Goal: Information Seeking & Learning: Understand process/instructions

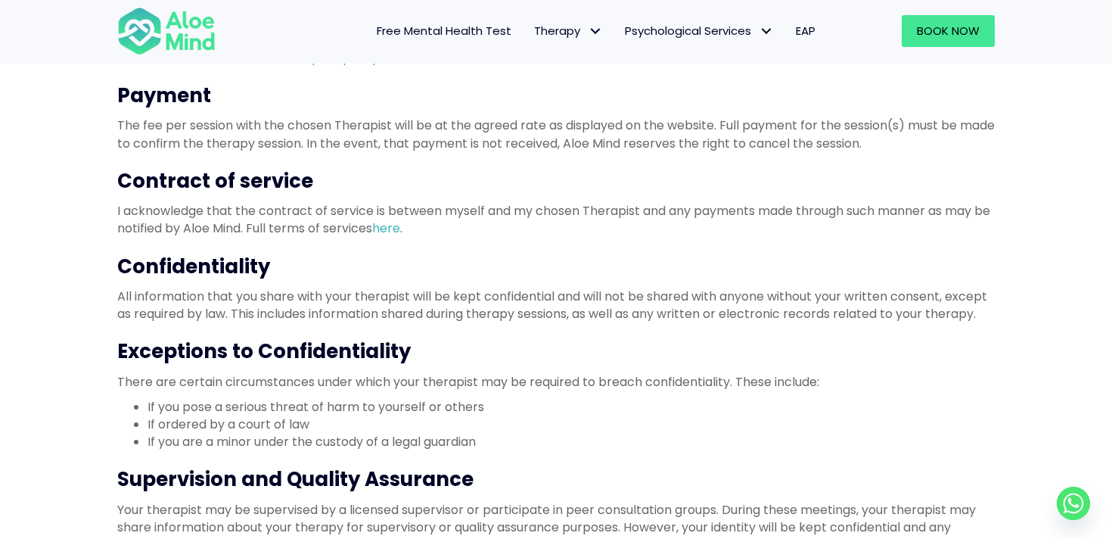
scroll to position [541, 0]
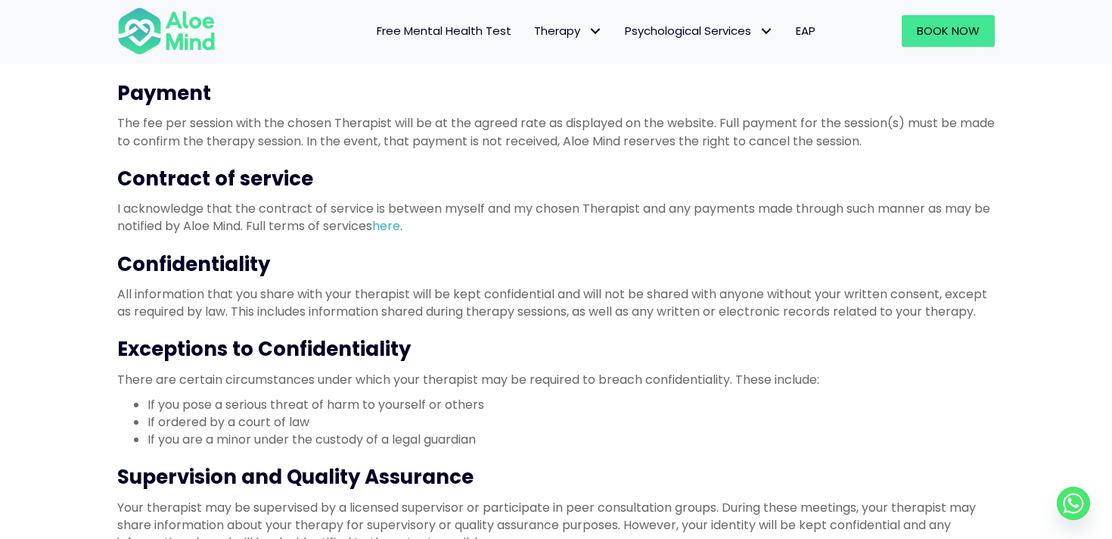
click at [508, 299] on p "All information that you share with your therapist will be kept confidential an…" at bounding box center [555, 302] width 877 height 35
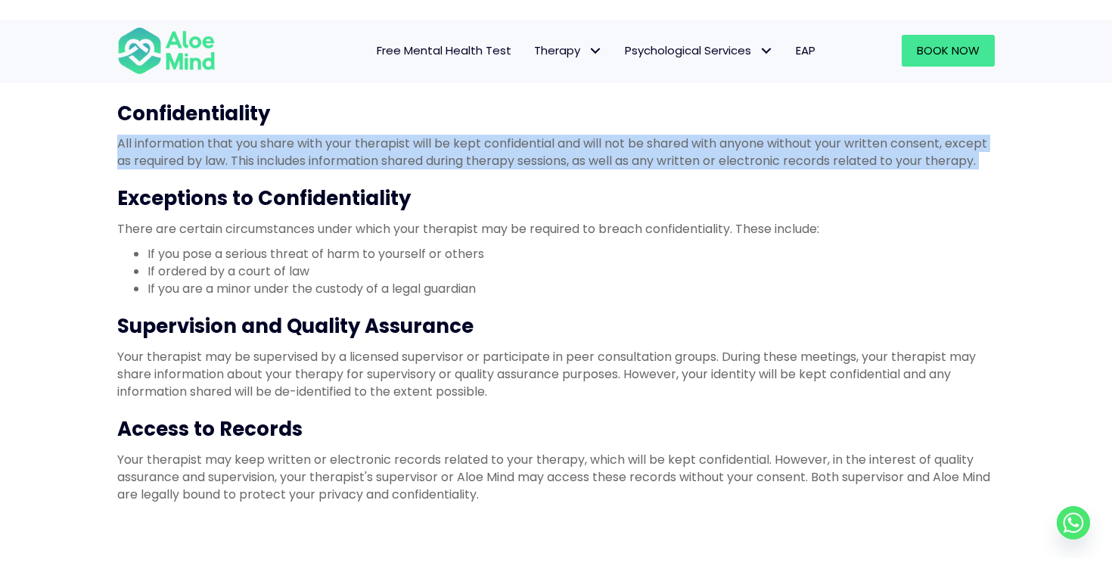
scroll to position [722, 0]
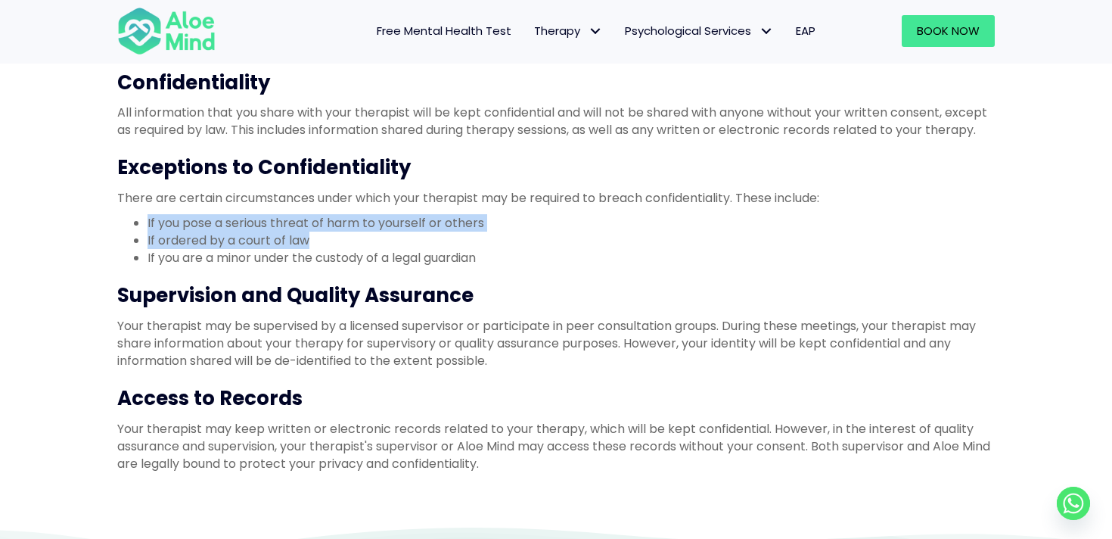
drag, startPoint x: 147, startPoint y: 222, endPoint x: 315, endPoint y: 243, distance: 169.9
click at [315, 243] on ul "If you pose a serious threat of harm to yourself or others If ordered by a cour…" at bounding box center [555, 240] width 877 height 53
click at [312, 237] on li "If ordered by a court of law" at bounding box center [571, 239] width 847 height 17
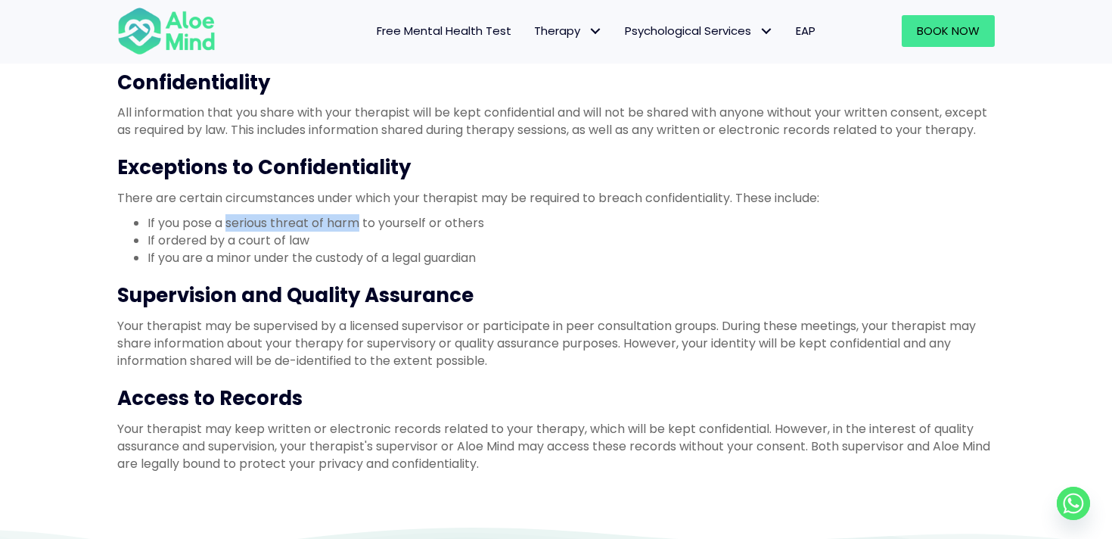
drag, startPoint x: 226, startPoint y: 221, endPoint x: 359, endPoint y: 224, distance: 133.2
click at [359, 224] on li "If you pose a serious threat of harm to yourself or others" at bounding box center [571, 222] width 847 height 17
drag, startPoint x: 449, startPoint y: 223, endPoint x: 500, endPoint y: 223, distance: 50.7
click at [500, 223] on li "If you pose a serious threat of harm to yourself or others" at bounding box center [571, 222] width 847 height 17
click at [281, 238] on li "If ordered by a court of law" at bounding box center [571, 239] width 847 height 17
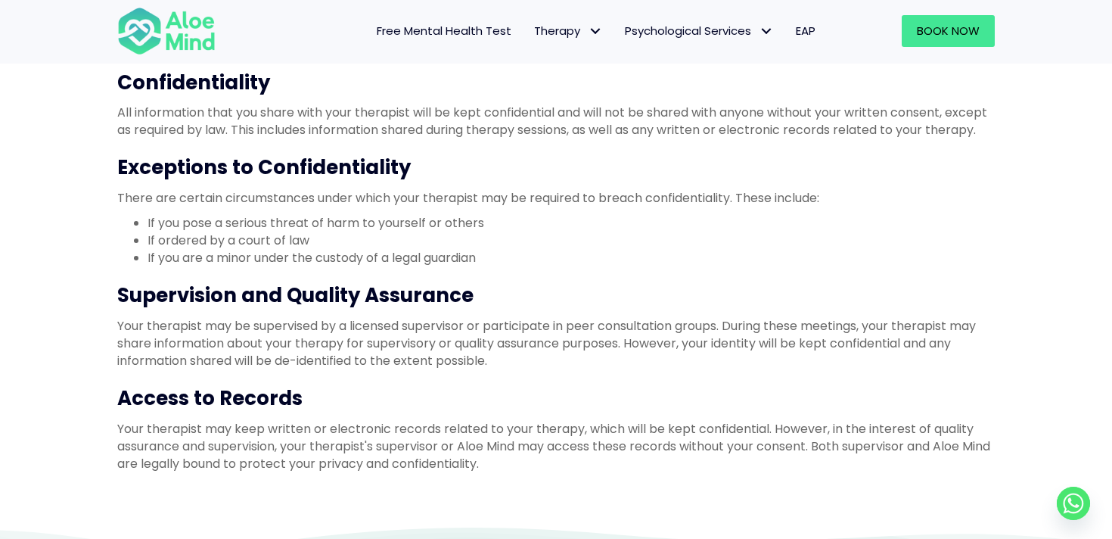
click at [281, 238] on li "If ordered by a court of law" at bounding box center [571, 239] width 847 height 17
drag, startPoint x: 446, startPoint y: 223, endPoint x: 491, endPoint y: 222, distance: 44.6
click at [491, 222] on li "If you pose a serious threat of harm to yourself or others" at bounding box center [571, 222] width 847 height 17
click at [465, 228] on li "If you pose a serious threat of harm to yourself or others" at bounding box center [571, 222] width 847 height 17
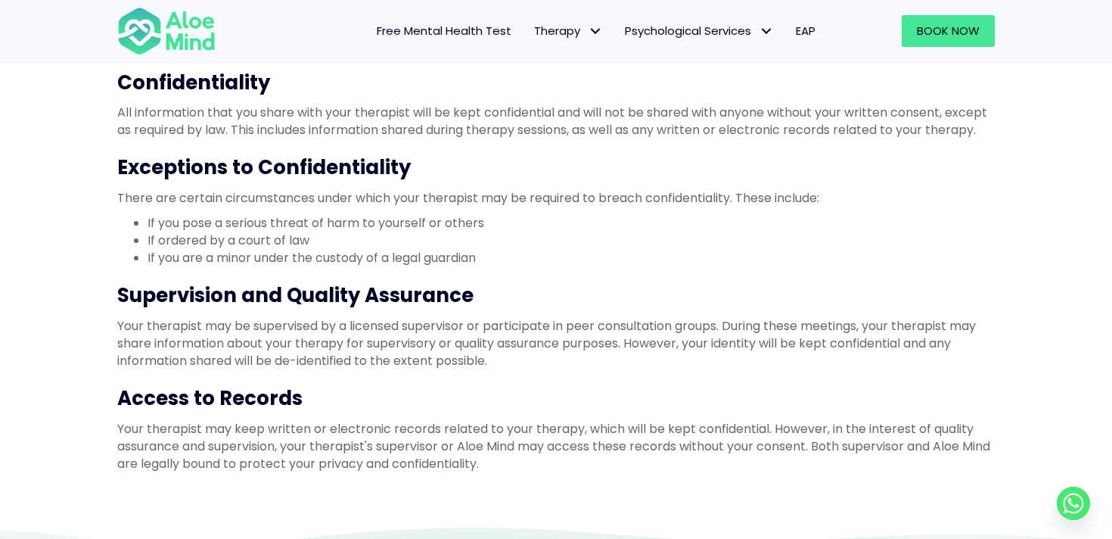
click at [465, 228] on li "If you pose a serious threat of harm to yourself or others" at bounding box center [571, 222] width 847 height 17
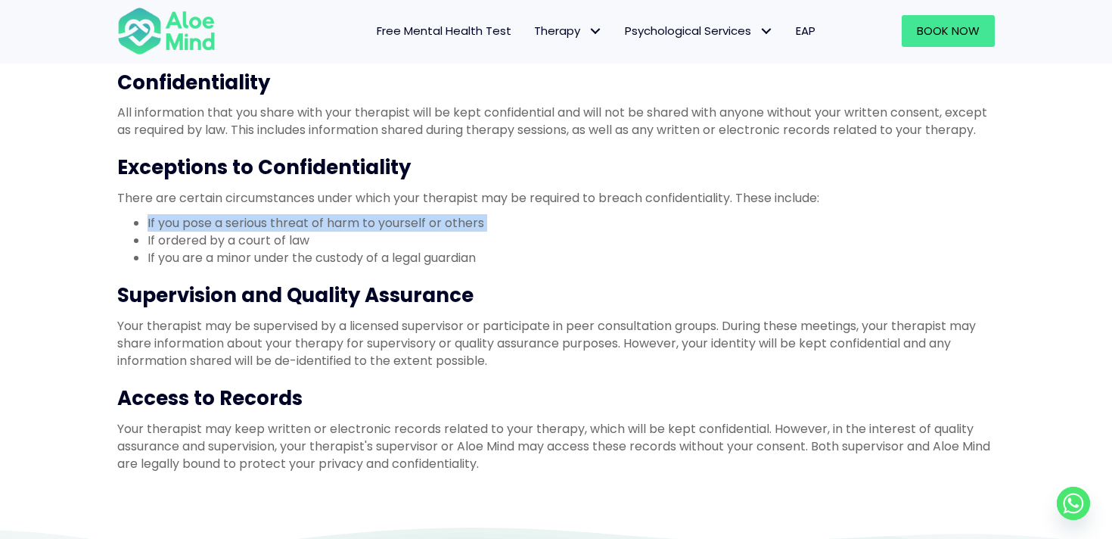
click at [465, 228] on li "If you pose a serious threat of harm to yourself or others" at bounding box center [571, 222] width 847 height 17
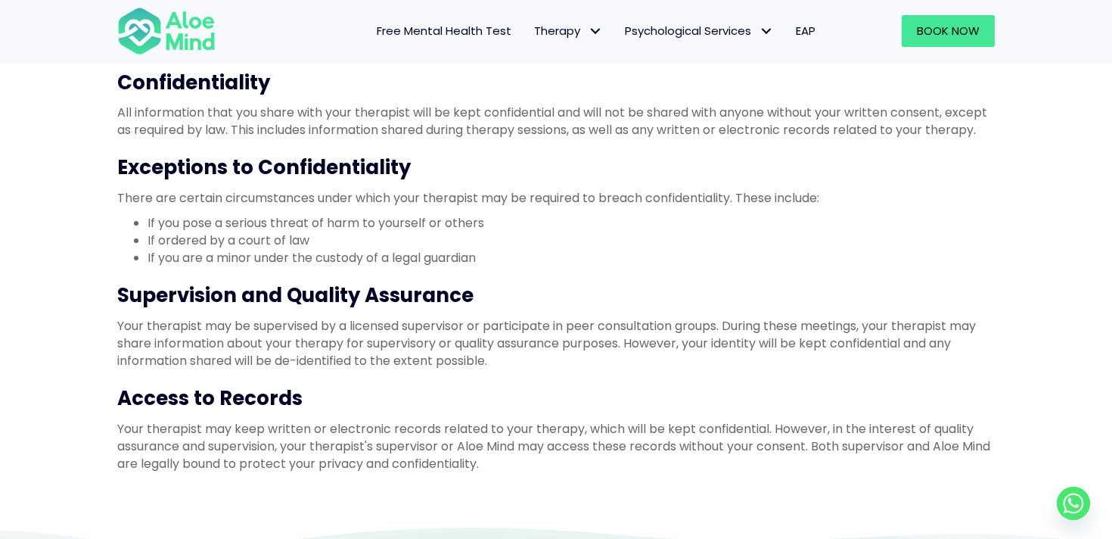
click at [306, 240] on li "If ordered by a court of law" at bounding box center [571, 239] width 847 height 17
